Goal: Information Seeking & Learning: Learn about a topic

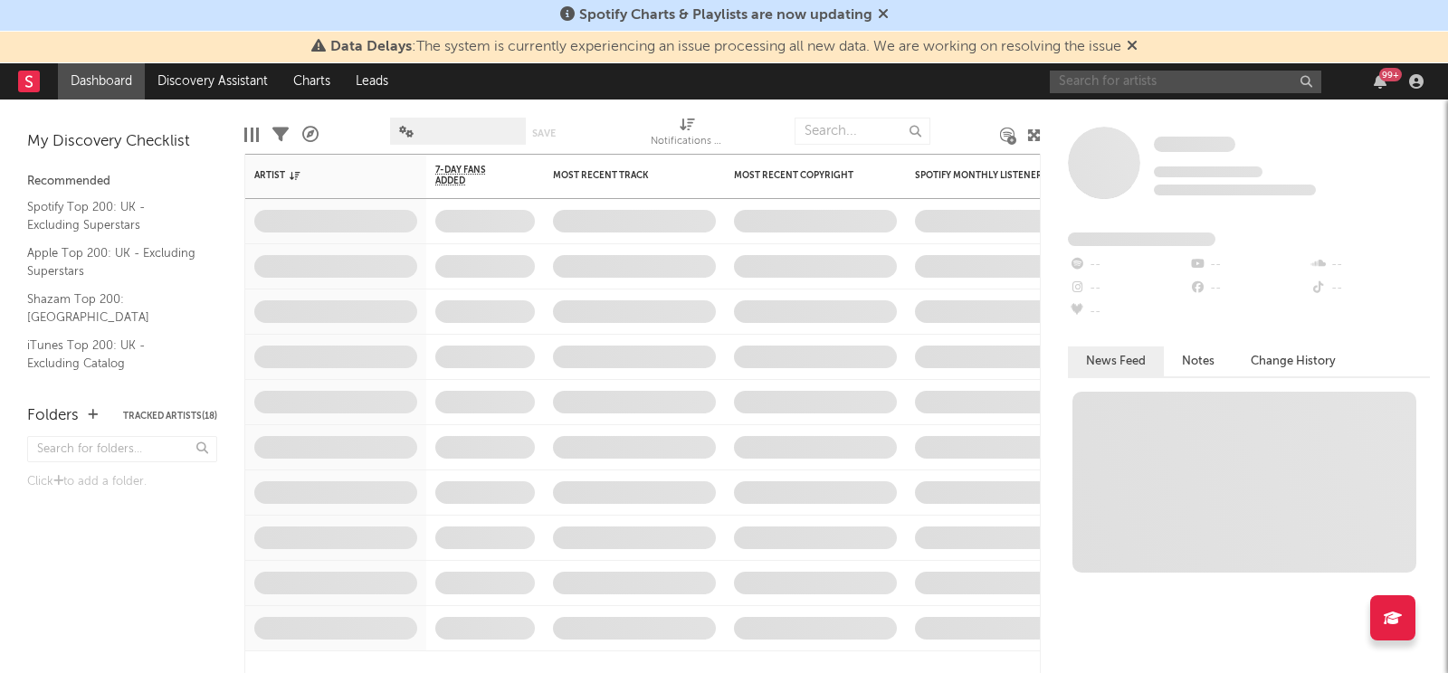
click at [1164, 80] on input "text" at bounding box center [1186, 82] width 272 height 23
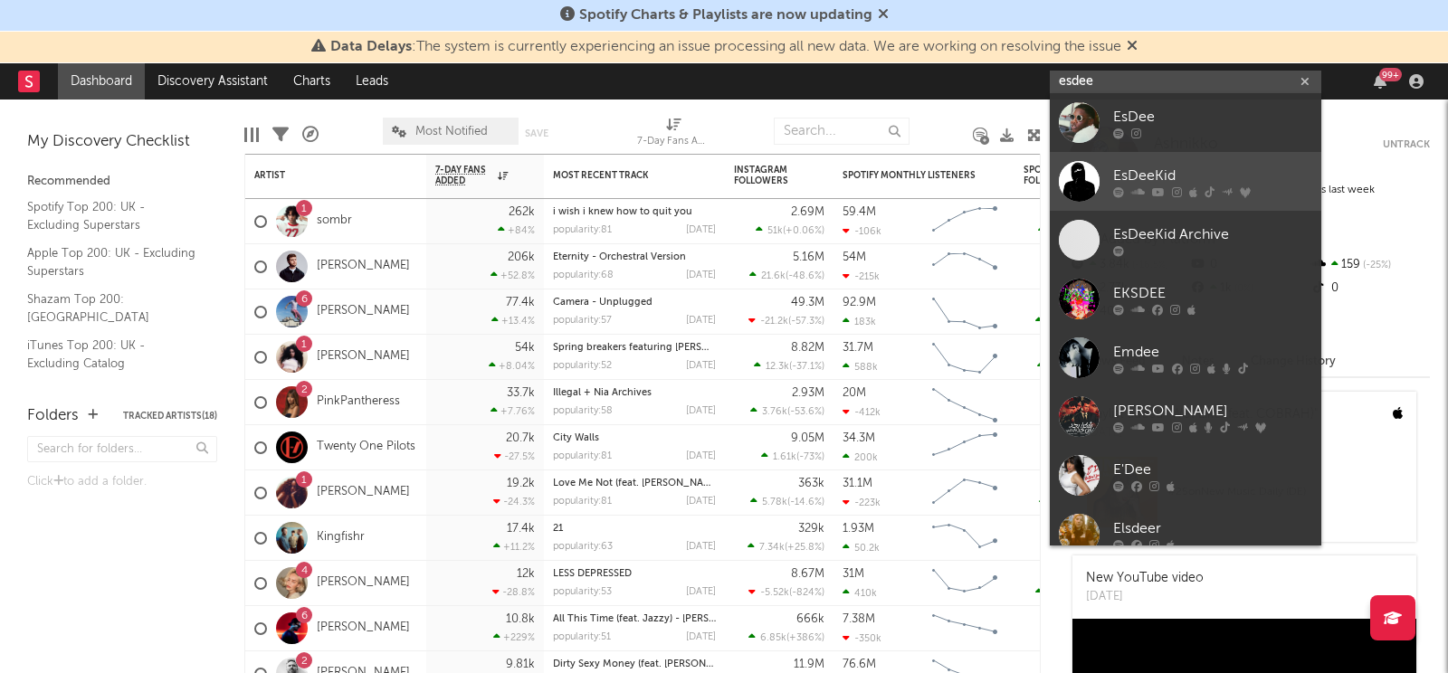
type input "esdee"
click at [1130, 169] on div "EsDeeKid" at bounding box center [1212, 176] width 199 height 22
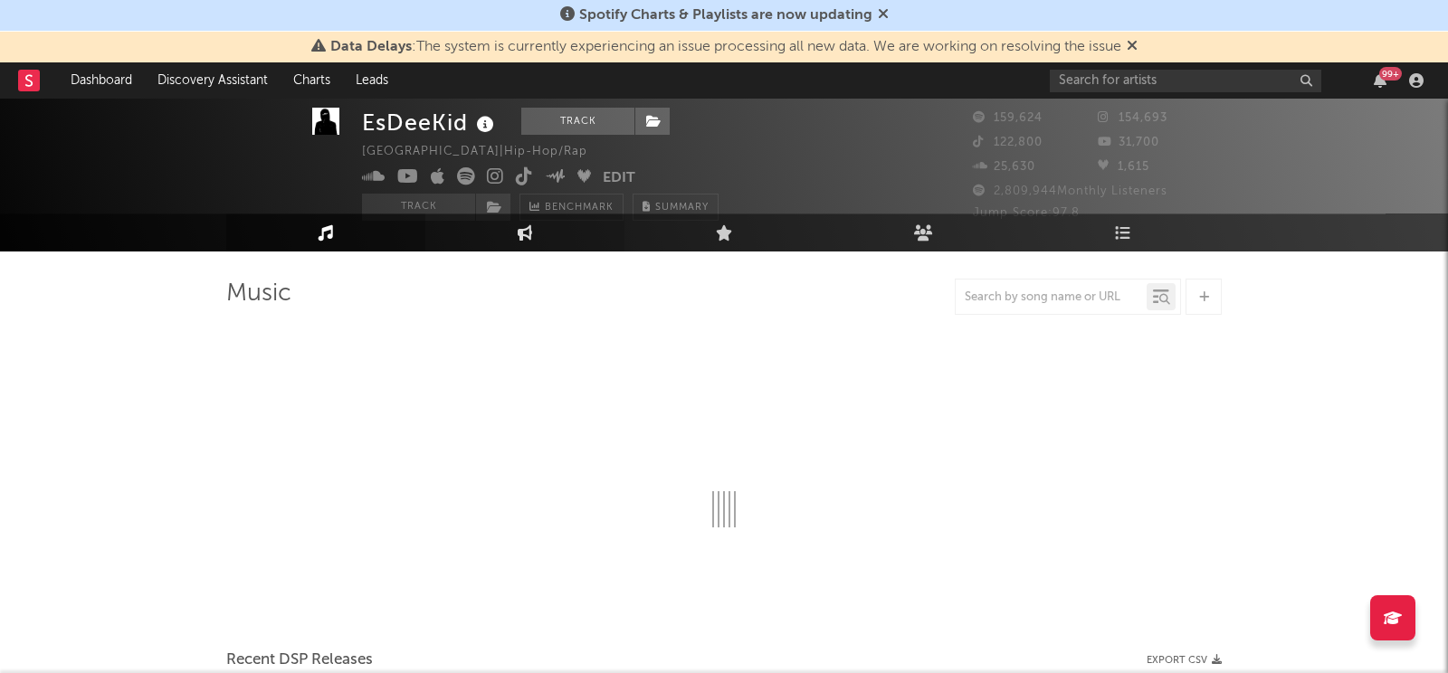
select select "6m"
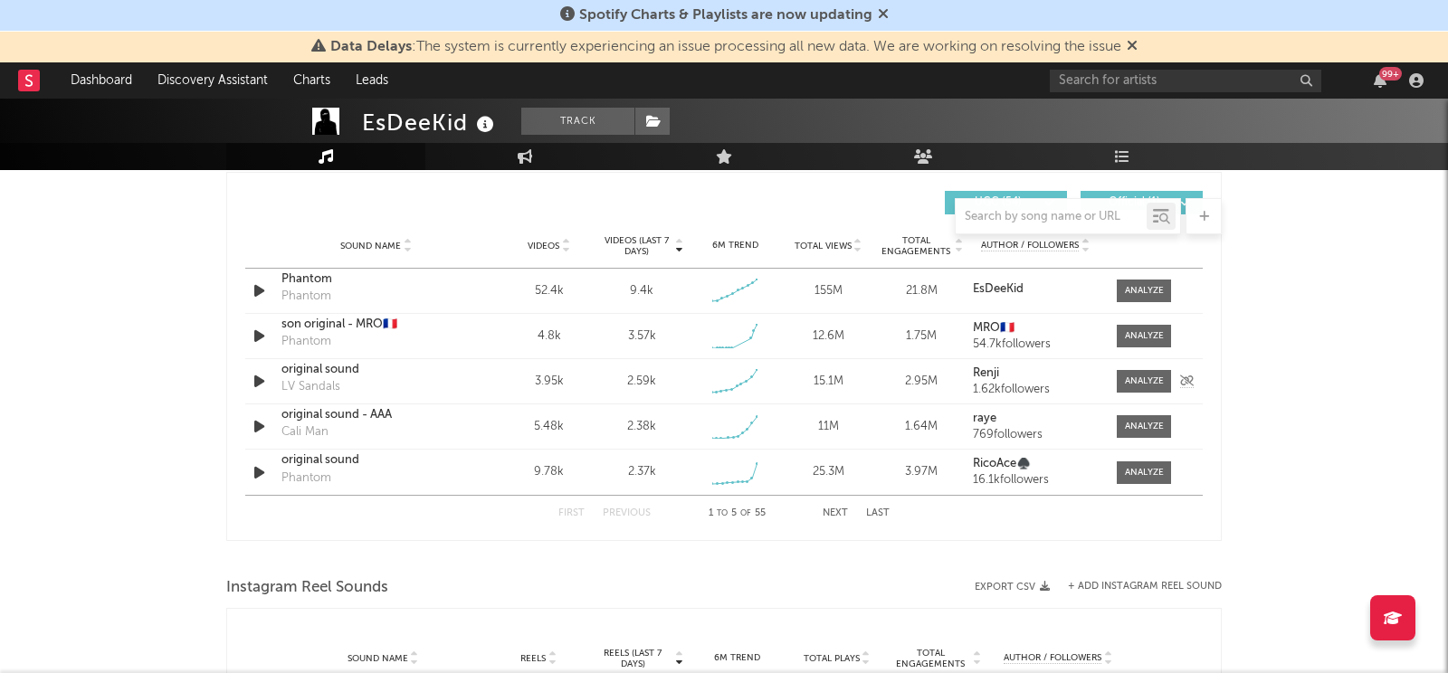
scroll to position [1273, 0]
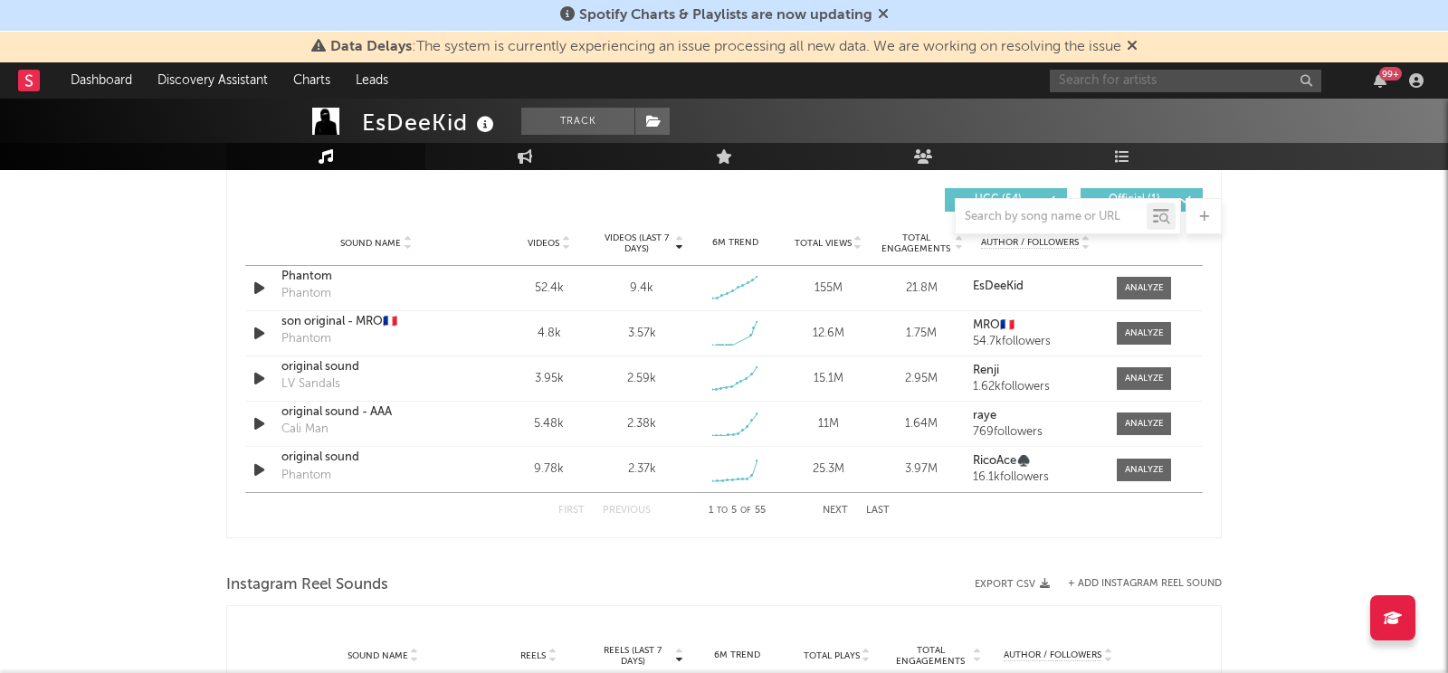
click at [1213, 87] on input "text" at bounding box center [1186, 81] width 272 height 23
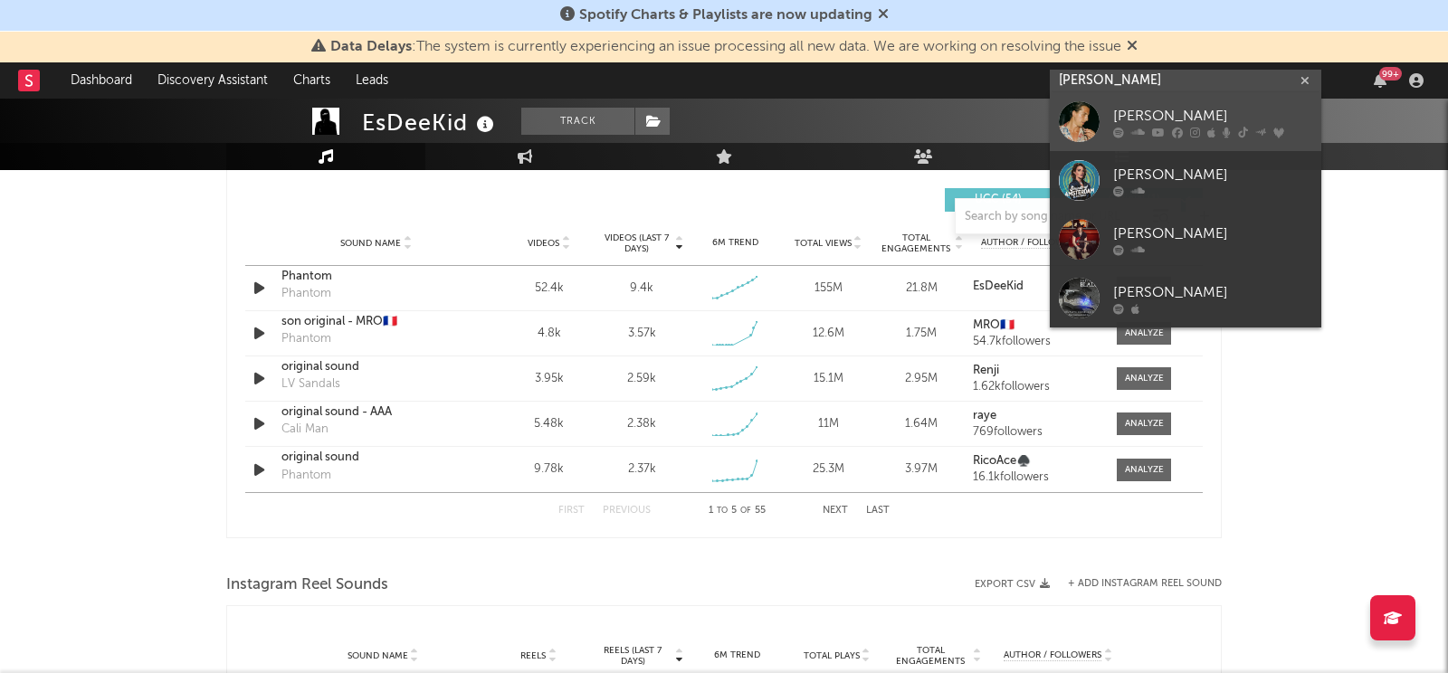
type input "[PERSON_NAME]"
click at [1109, 123] on link "[PERSON_NAME]" at bounding box center [1186, 121] width 272 height 59
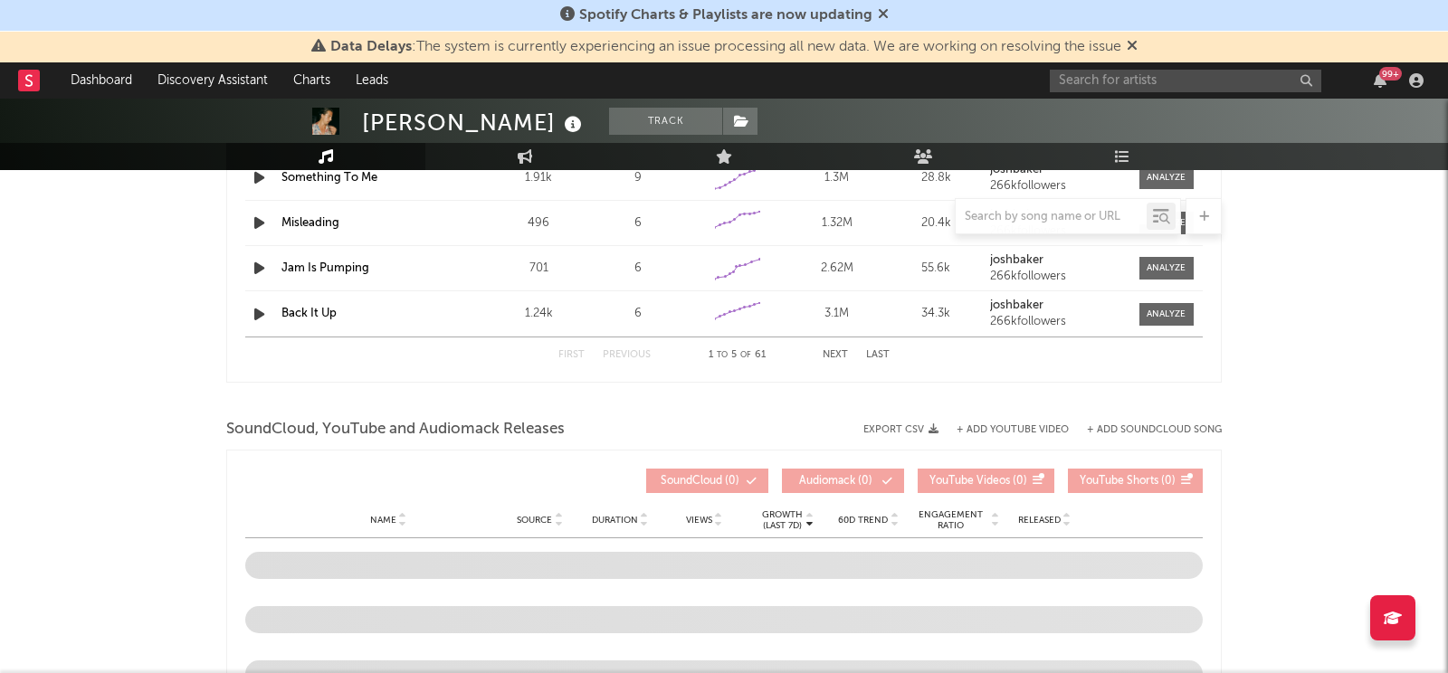
select select "6m"
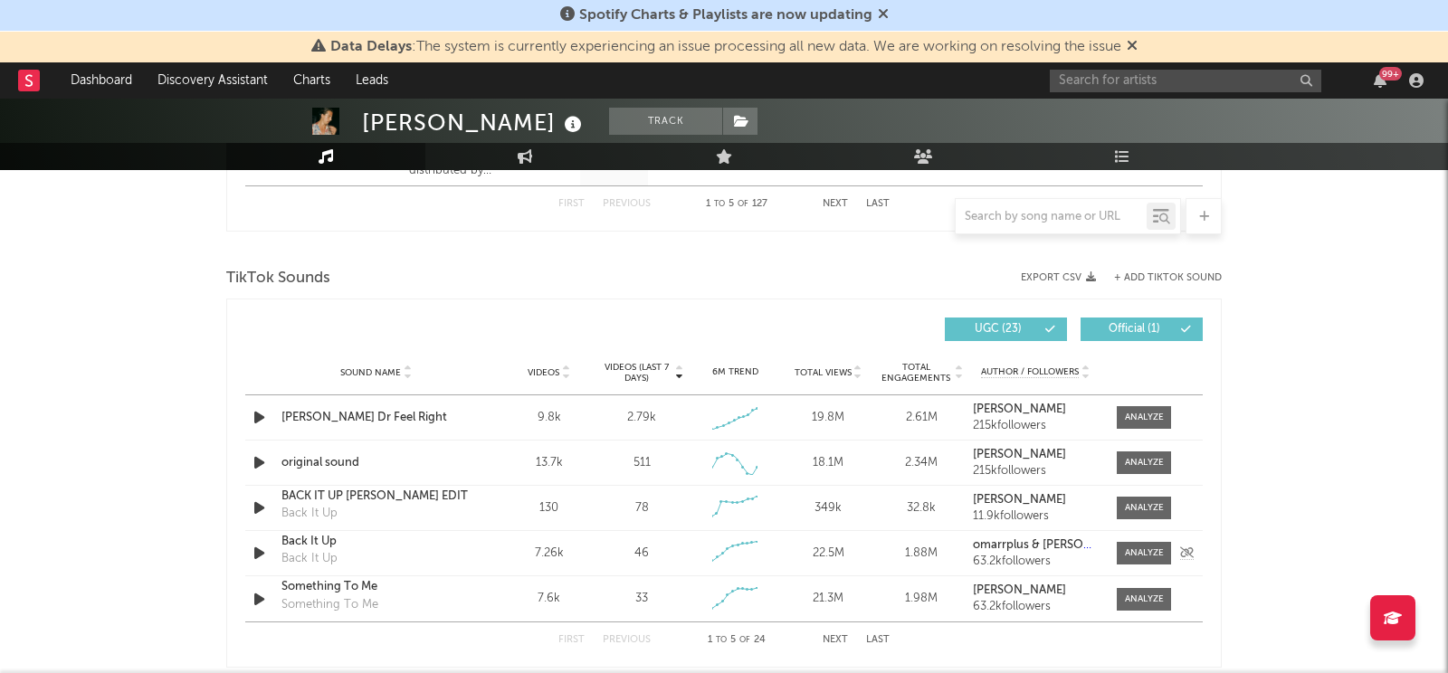
scroll to position [1145, 0]
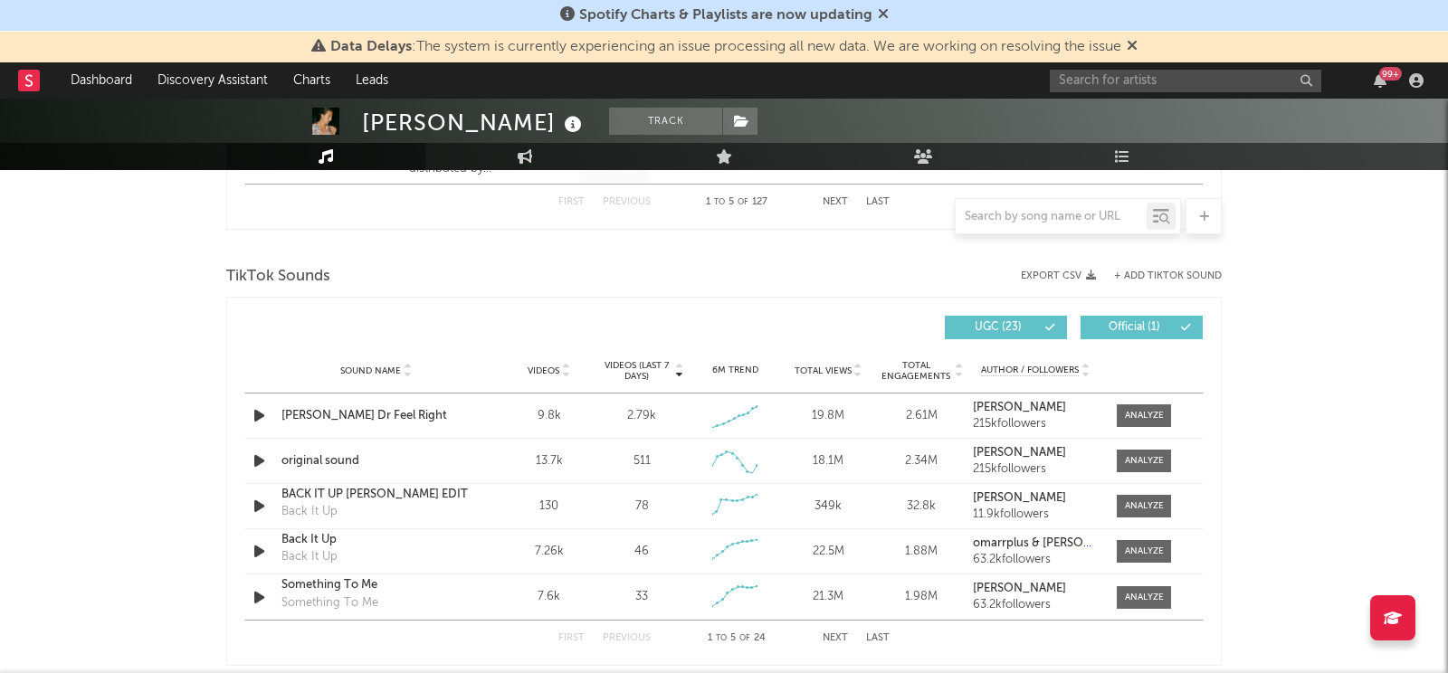
click at [566, 371] on icon at bounding box center [565, 374] width 9 height 7
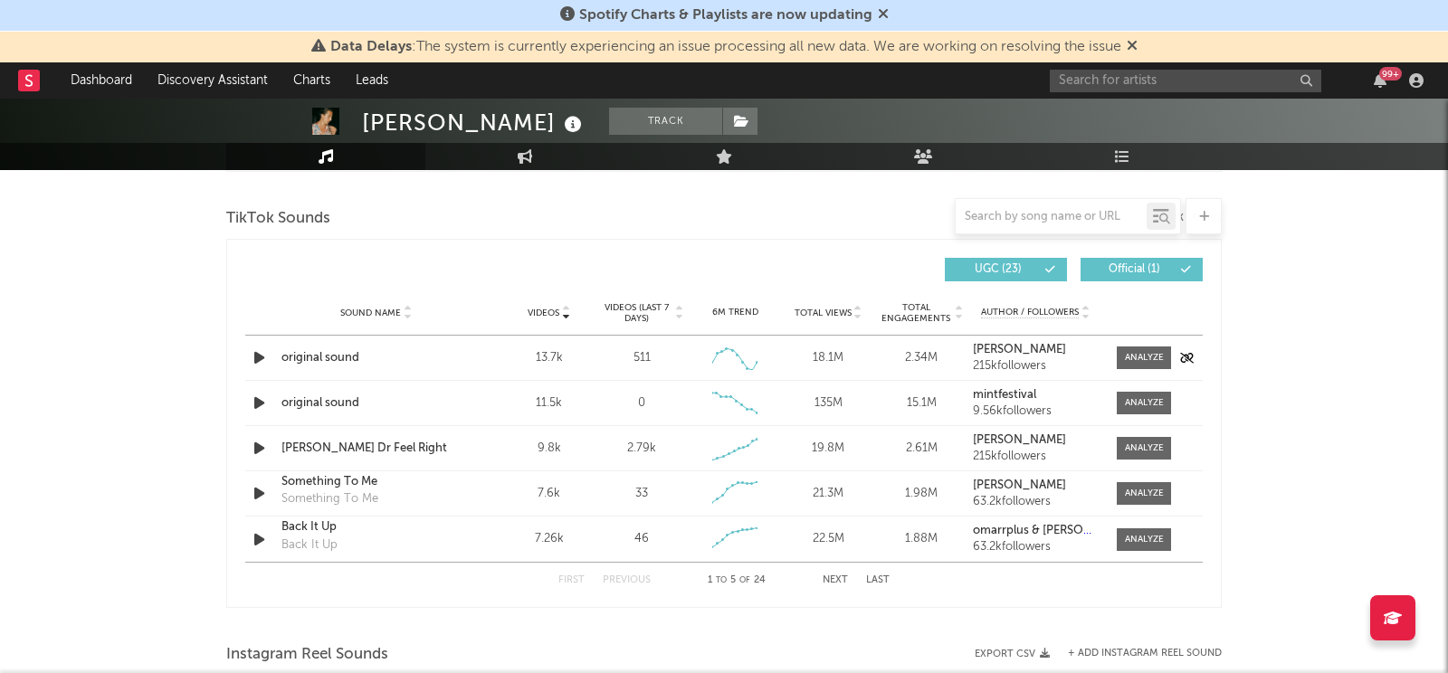
scroll to position [1238, 0]
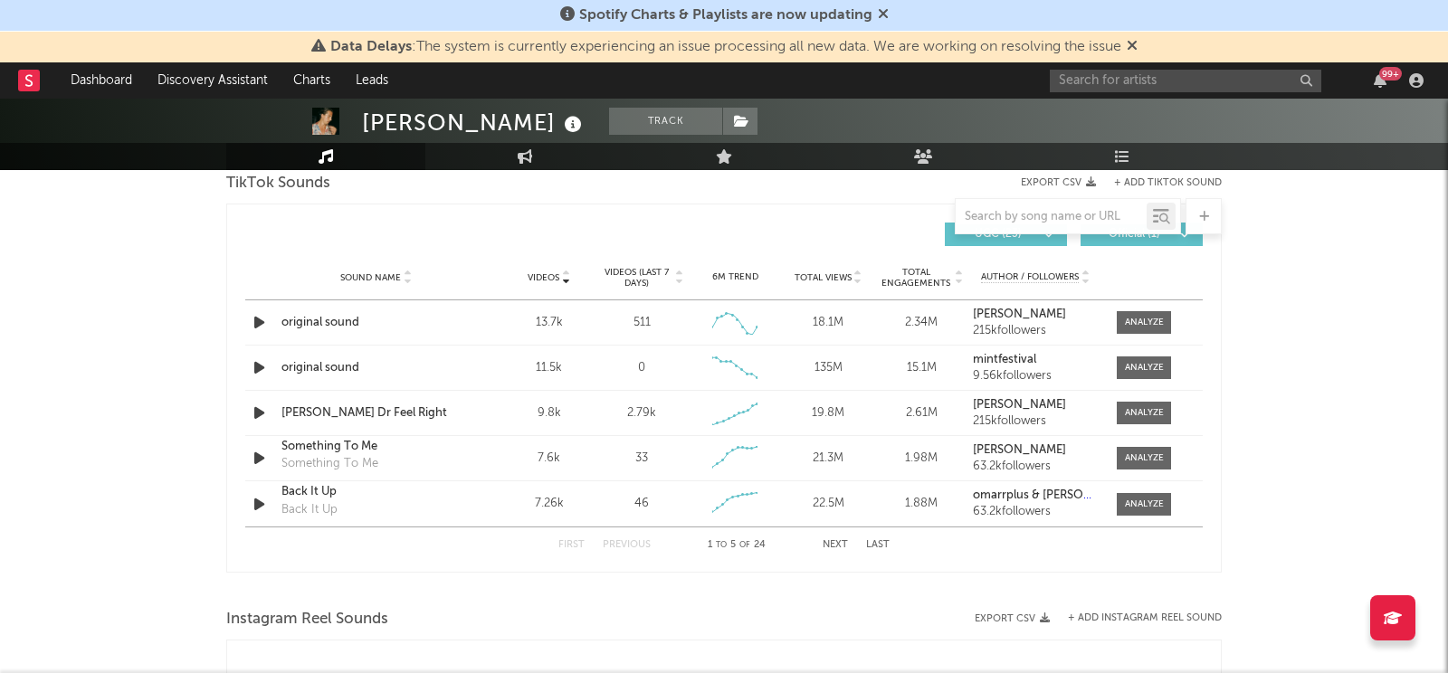
click at [154, 337] on div "[PERSON_NAME] Track [GEOGRAPHIC_DATA] | House Edit Track Benchmark Summary 58,7…" at bounding box center [724, 227] width 1448 height 2735
